Goal: Task Accomplishment & Management: Manage account settings

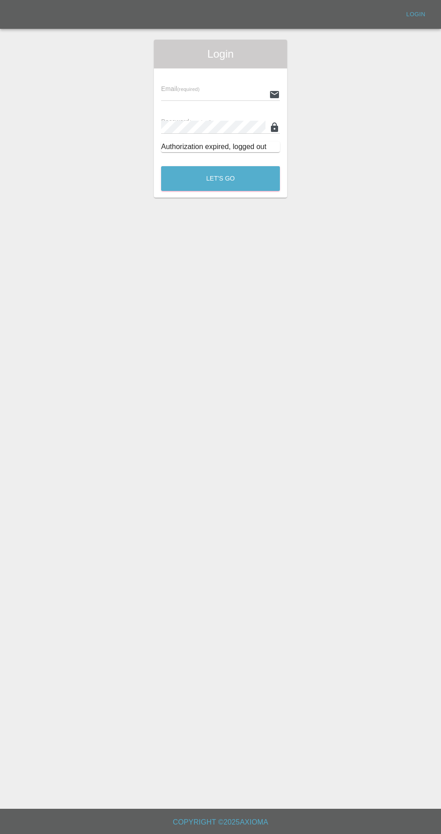
click at [215, 75] on div "Email (required) Password (required) Authorization expired, logged out" at bounding box center [220, 113] width 133 height 91
click at [230, 95] on input "text" at bounding box center [213, 94] width 104 height 13
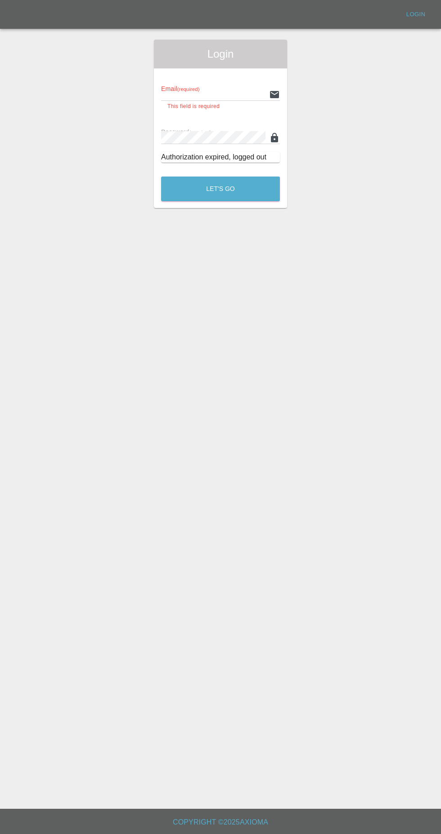
type input "[EMAIL_ADDRESS][DOMAIN_NAME]"
click at [161, 177] on button "Let's Go" at bounding box center [220, 189] width 119 height 25
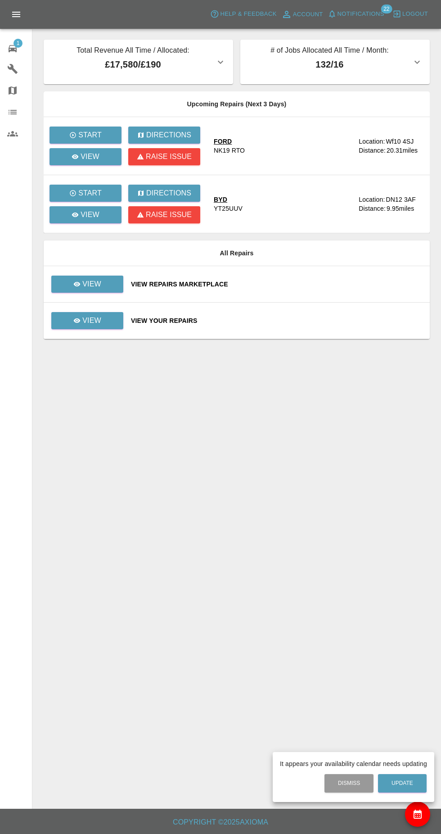
click at [100, 330] on div at bounding box center [220, 417] width 441 height 834
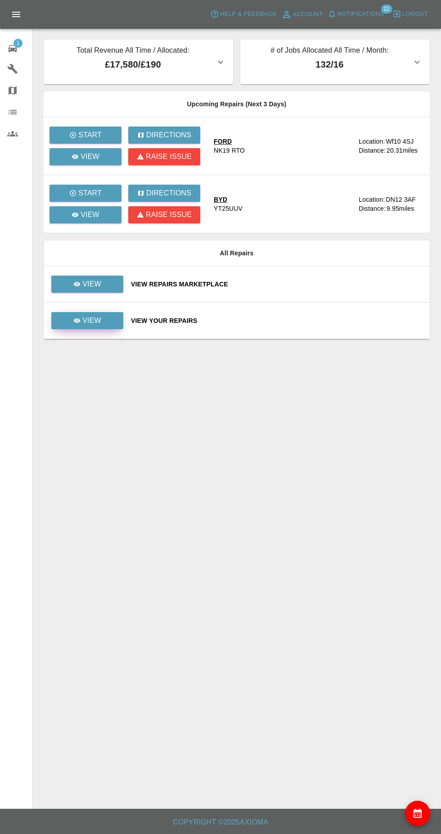
click at [114, 325] on link "View" at bounding box center [87, 320] width 72 height 17
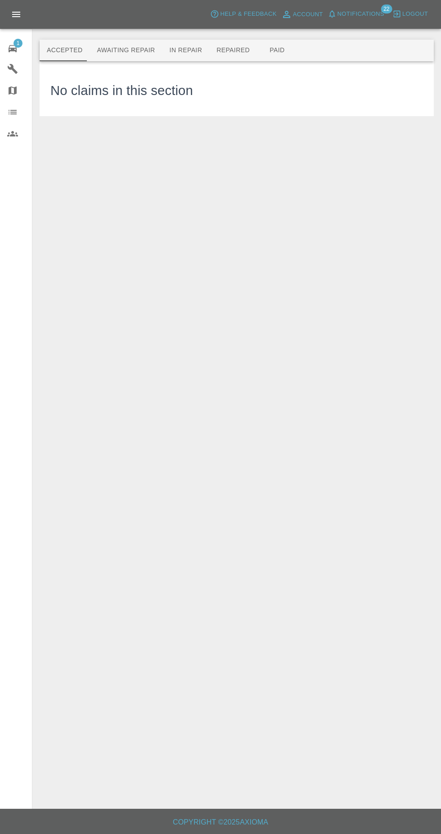
click at [124, 50] on button "Awaiting Repair" at bounding box center [126, 51] width 72 height 22
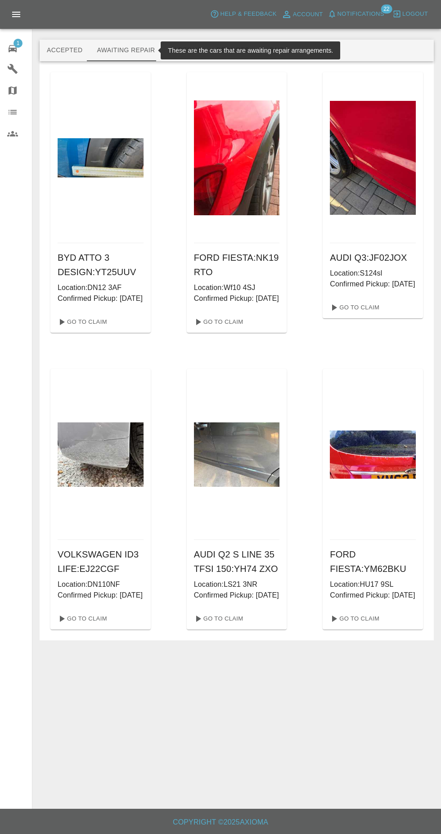
scroll to position [2, 0]
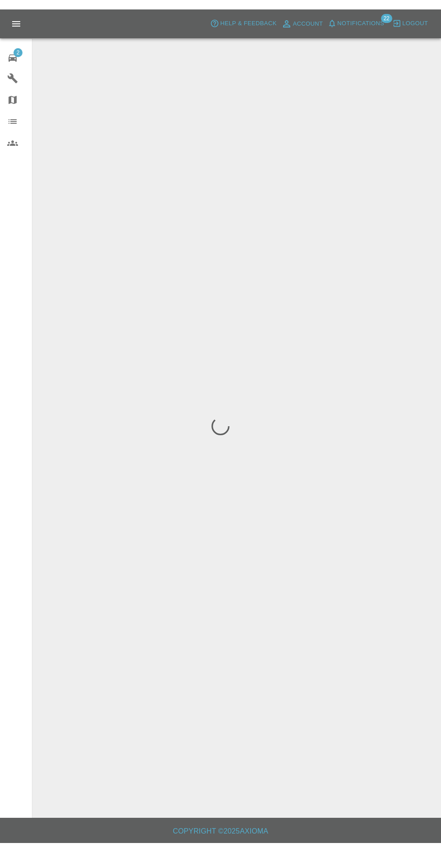
scroll to position [2, 0]
